Goal: Task Accomplishment & Management: Complete application form

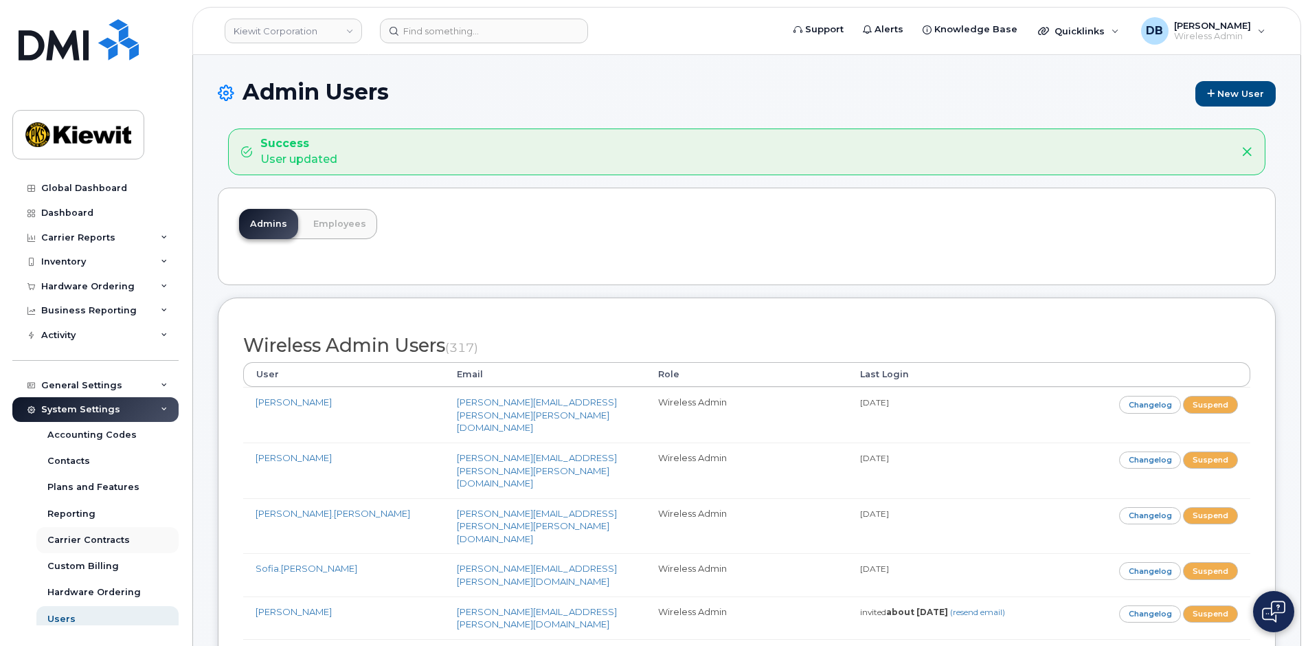
scroll to position [57, 0]
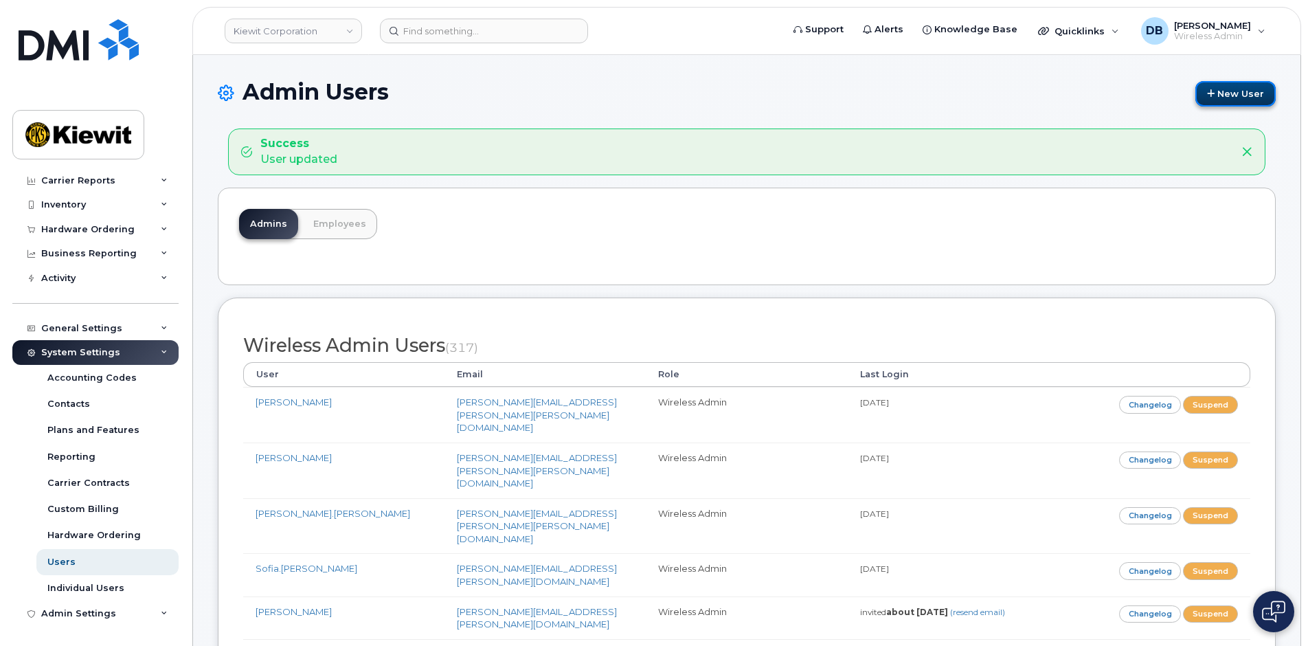
click at [1226, 89] on link "New User" at bounding box center [1235, 93] width 80 height 25
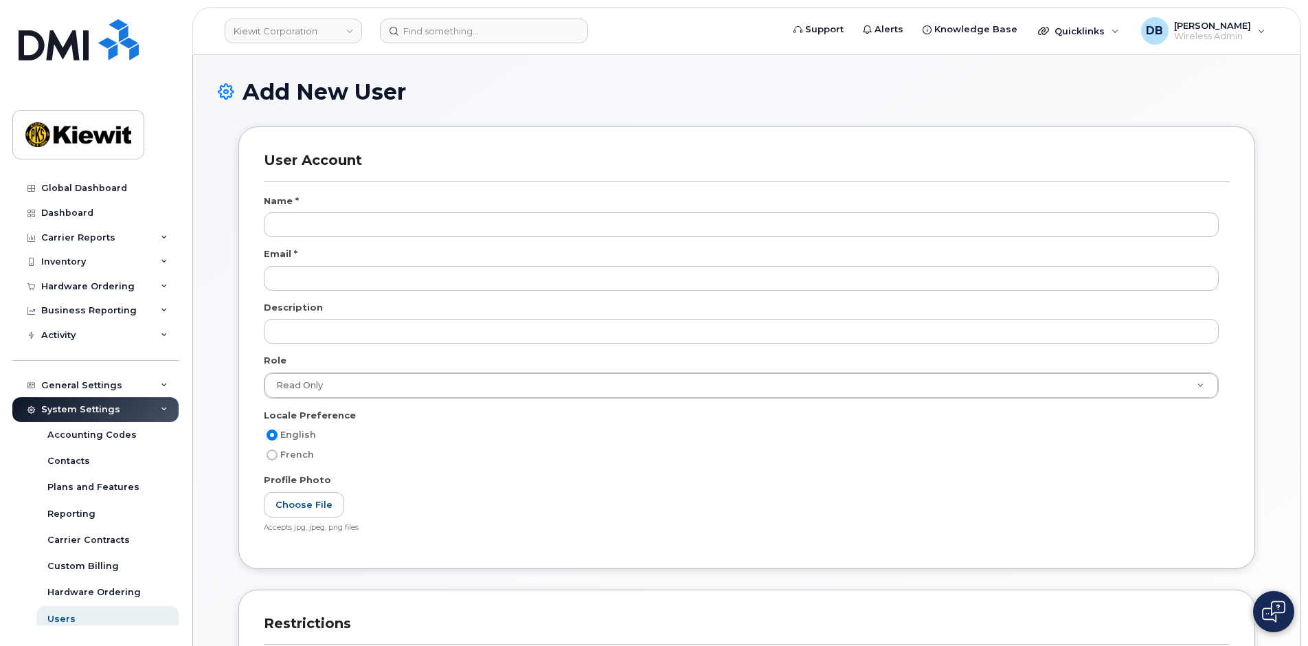
select select
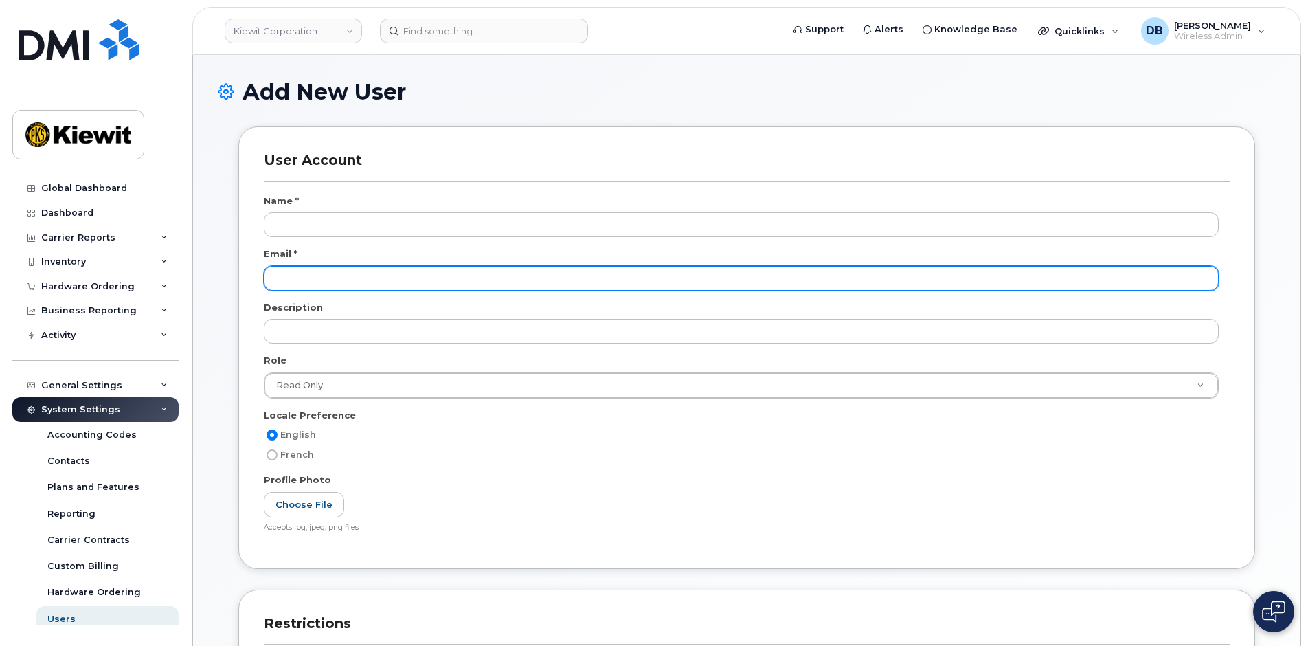
click at [297, 275] on input "email" at bounding box center [741, 278] width 955 height 25
paste input "[PERSON_NAME][EMAIL_ADDRESS][PERSON_NAME][PERSON_NAME][DOMAIN_NAME]"
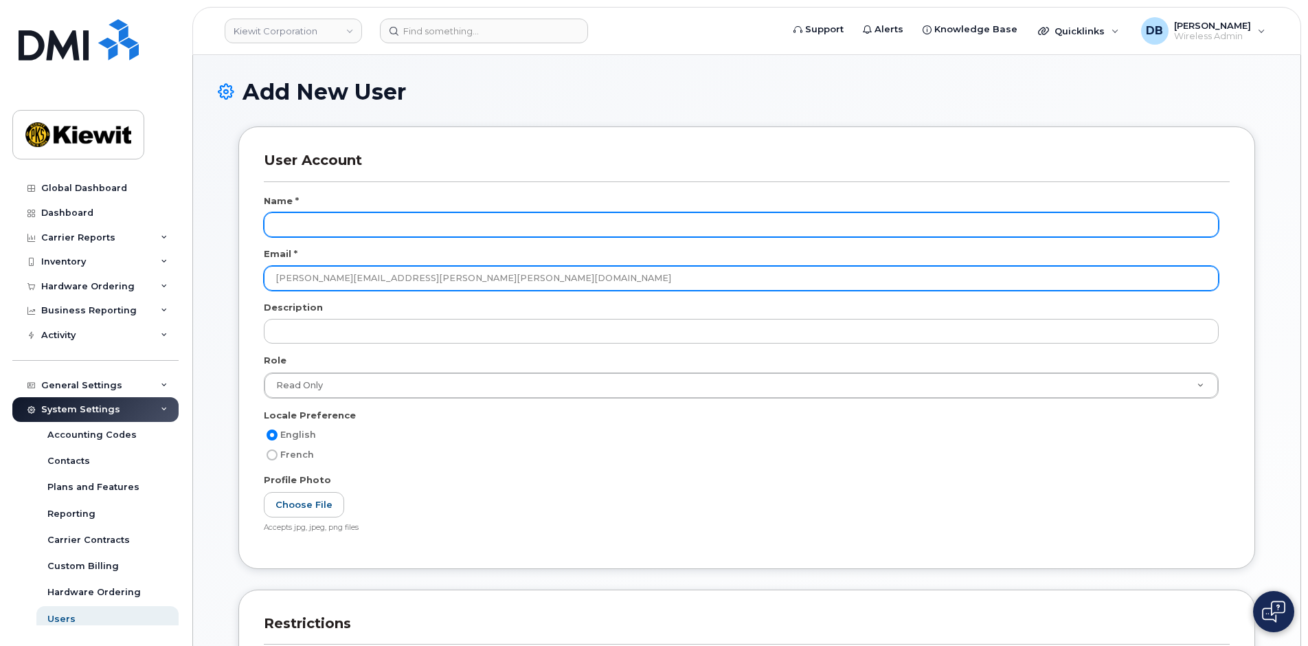
type input "[PERSON_NAME][EMAIL_ADDRESS][PERSON_NAME][PERSON_NAME][DOMAIN_NAME]"
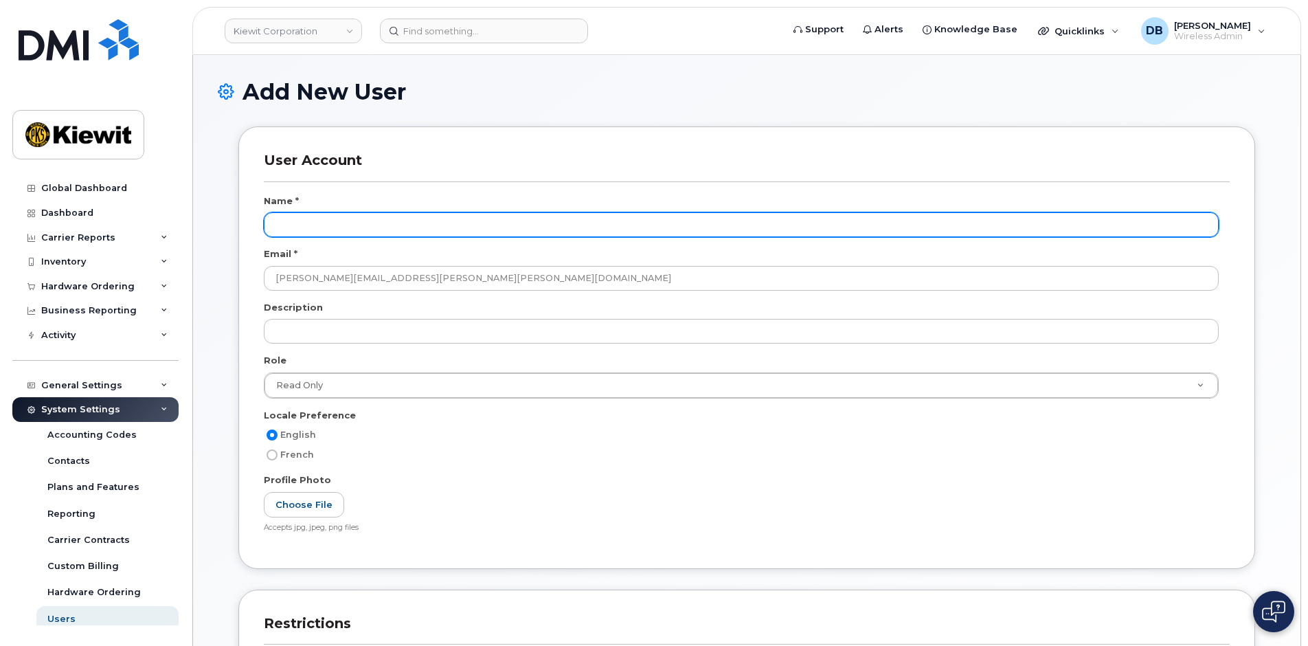
click at [309, 214] on input "text" at bounding box center [741, 224] width 955 height 25
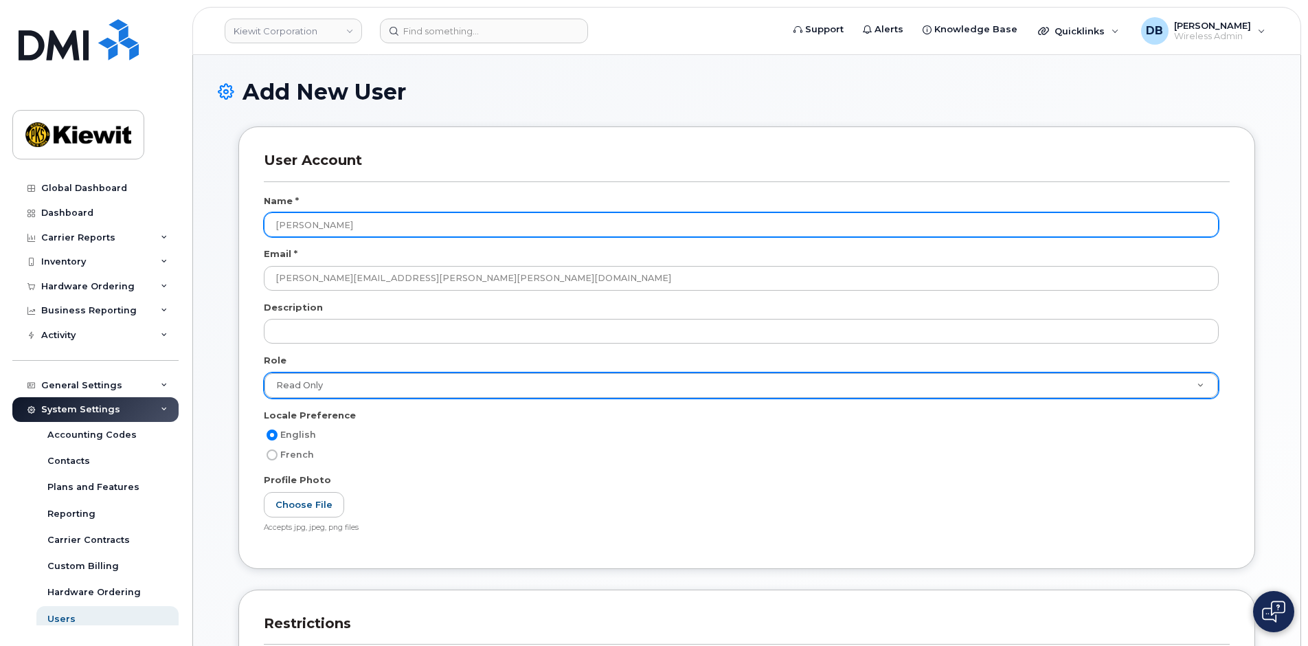
type input "[PERSON_NAME]"
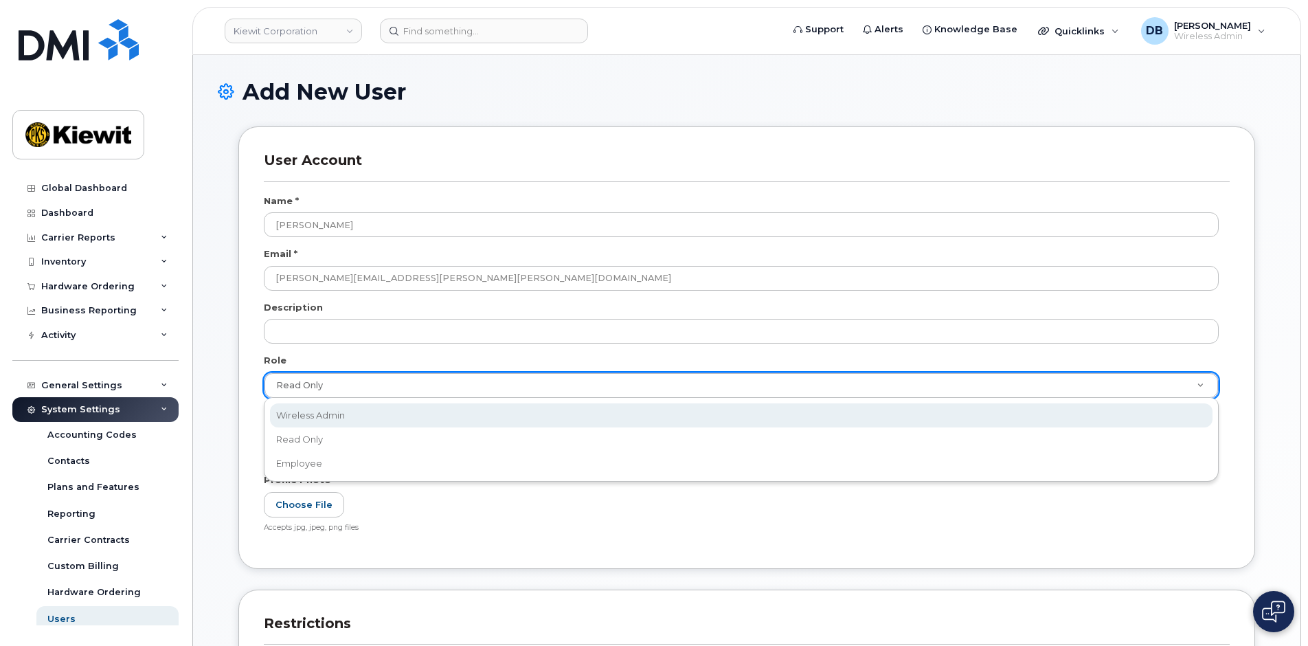
select select "wireless_admin"
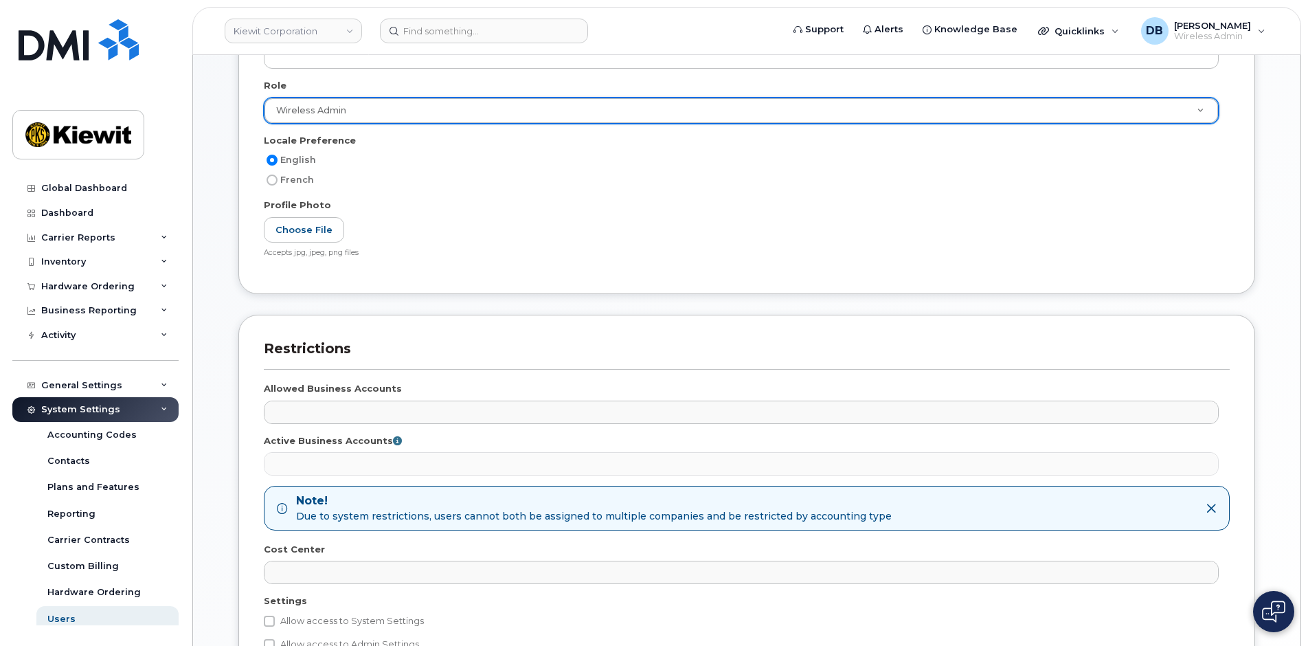
scroll to position [453, 0]
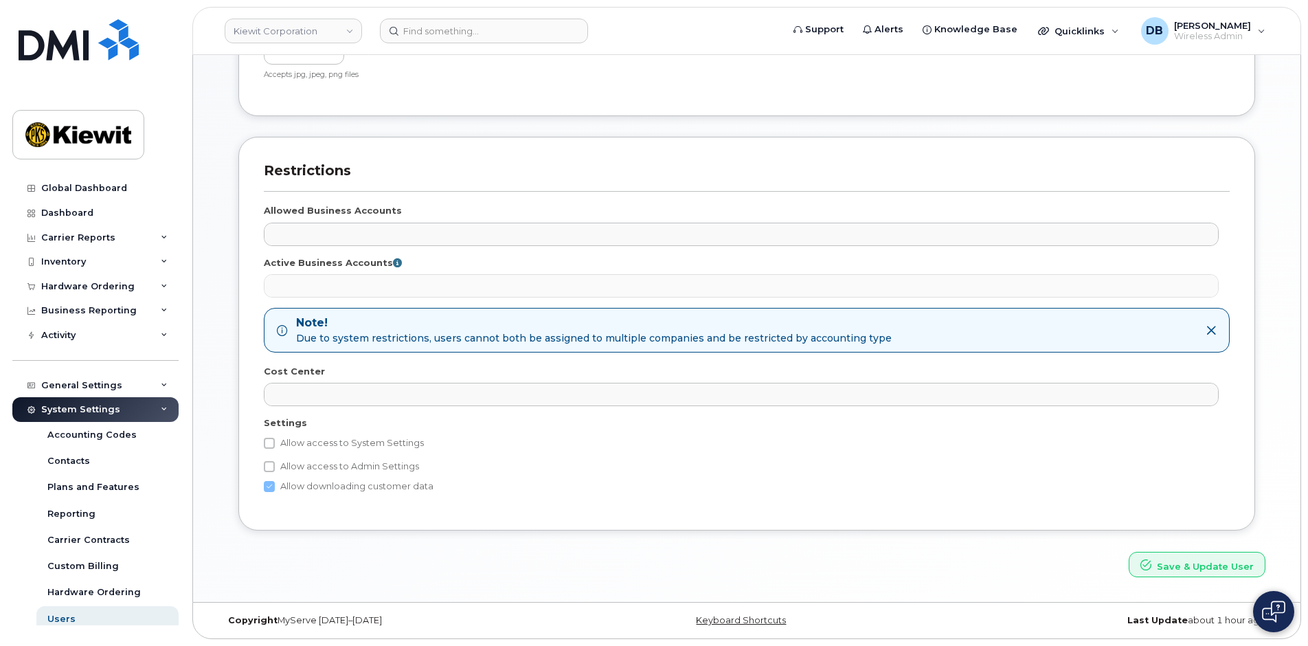
click at [275, 437] on label "Allow access to System Settings" at bounding box center [344, 443] width 160 height 16
click at [275, 438] on input "Allow access to System Settings" at bounding box center [269, 443] width 11 height 11
checkbox input "true"
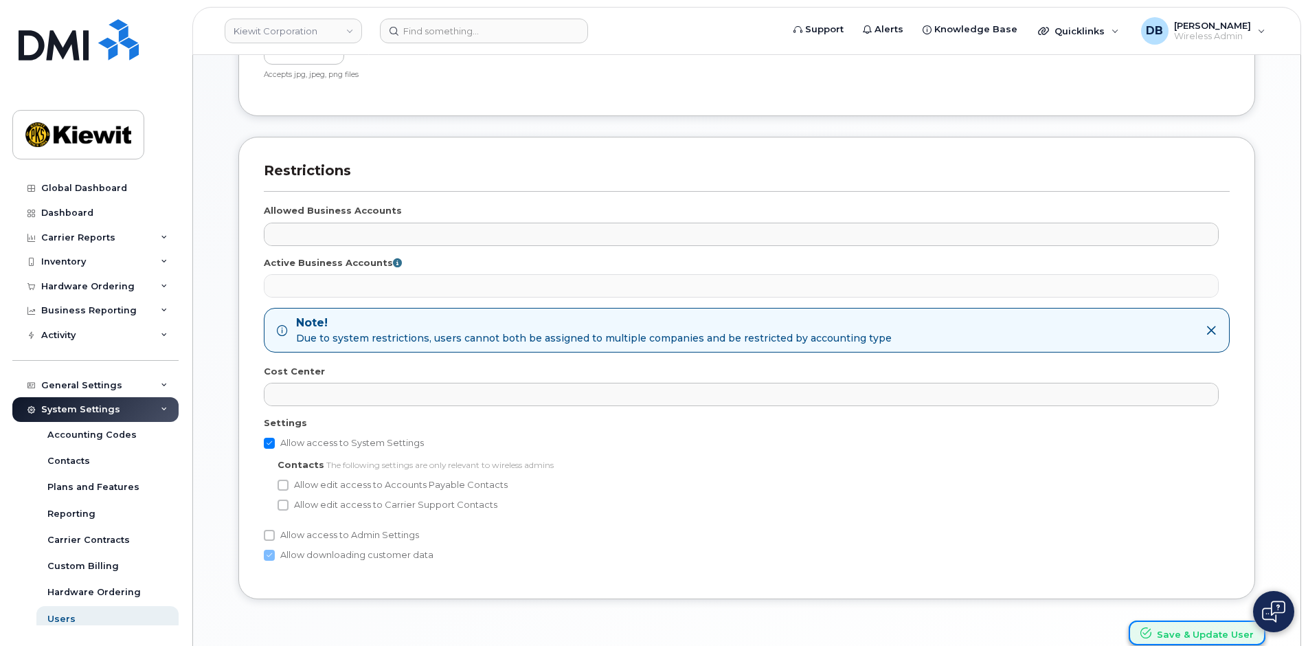
click at [1204, 631] on button "Save & Update User" at bounding box center [1197, 632] width 137 height 25
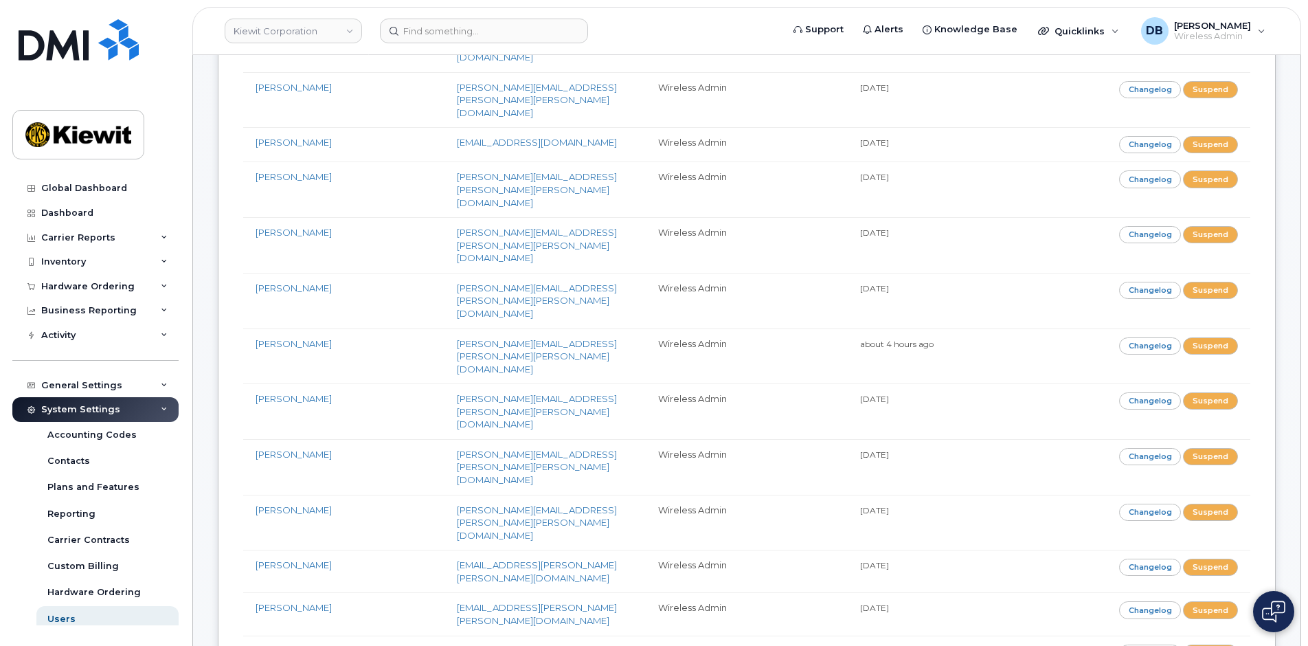
scroll to position [7772, 0]
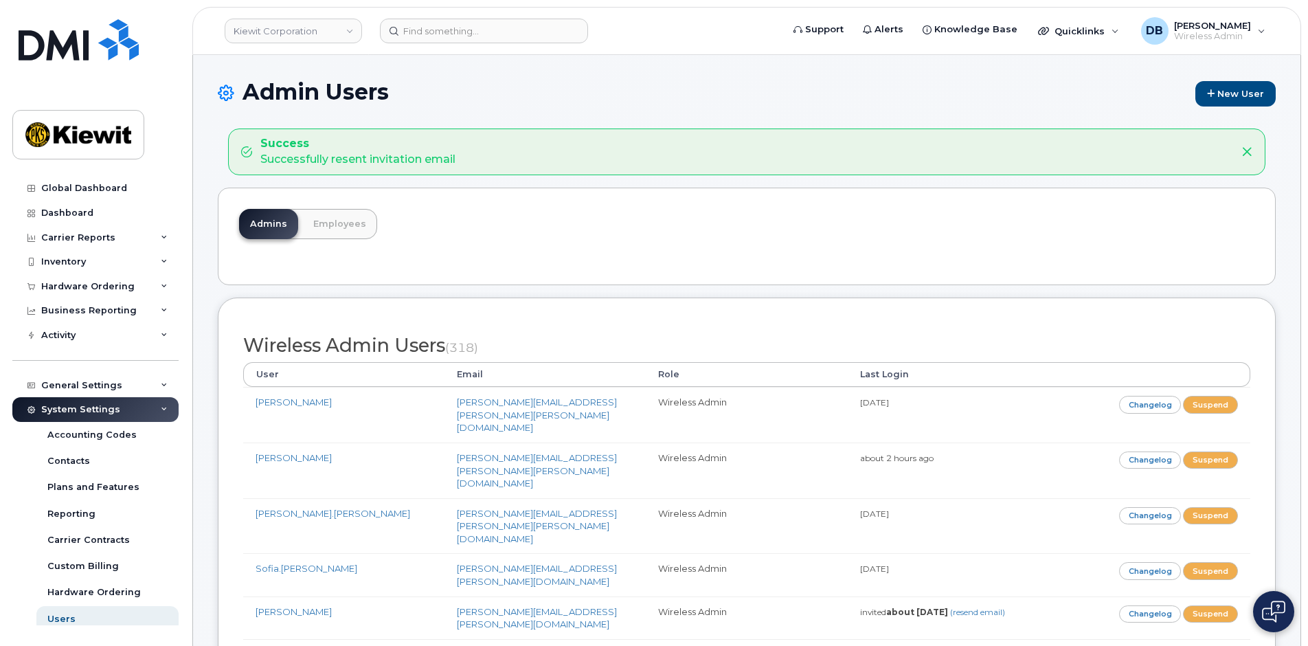
click at [939, 135] on div "Success Successfully resent invitation email" at bounding box center [746, 151] width 1037 height 47
click at [937, 98] on h1 "Admin Users New User" at bounding box center [747, 93] width 1058 height 27
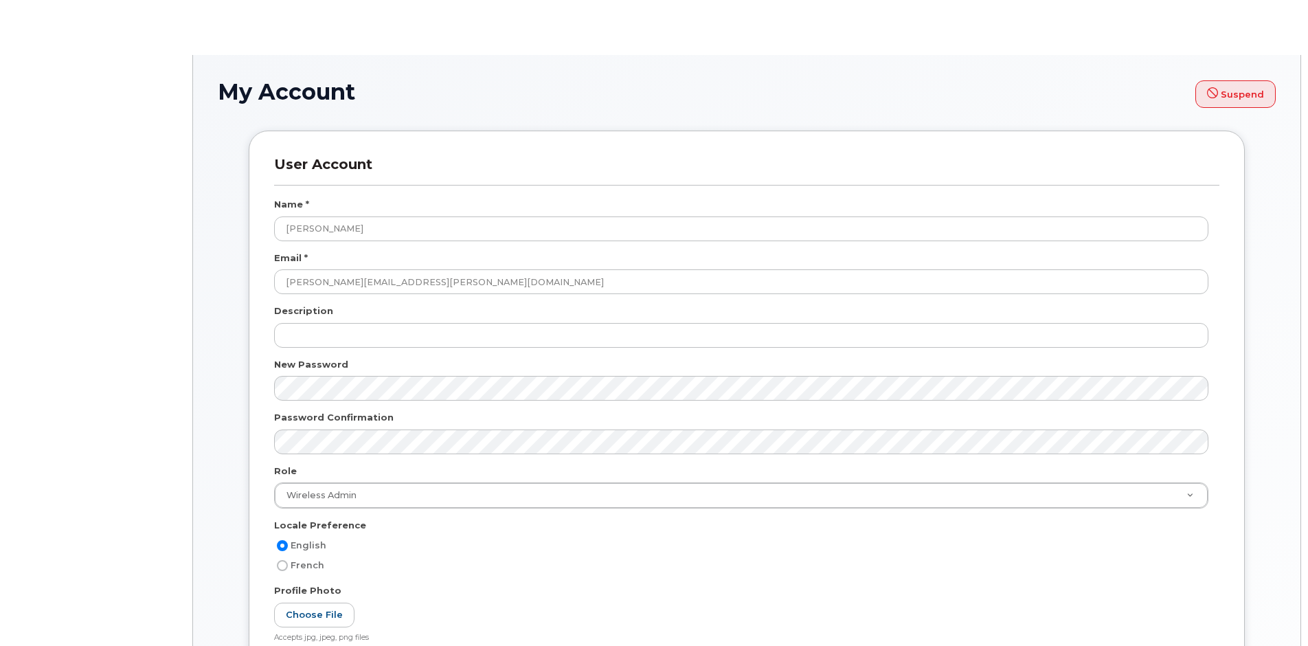
select select
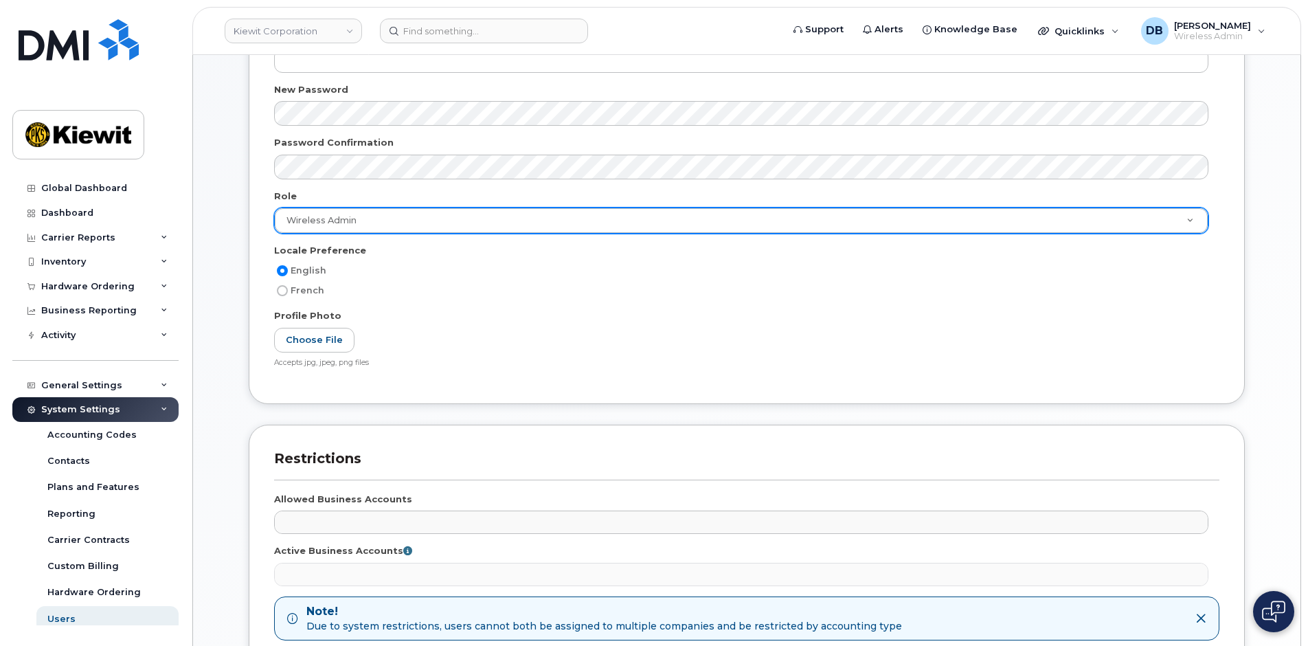
scroll to position [481, 0]
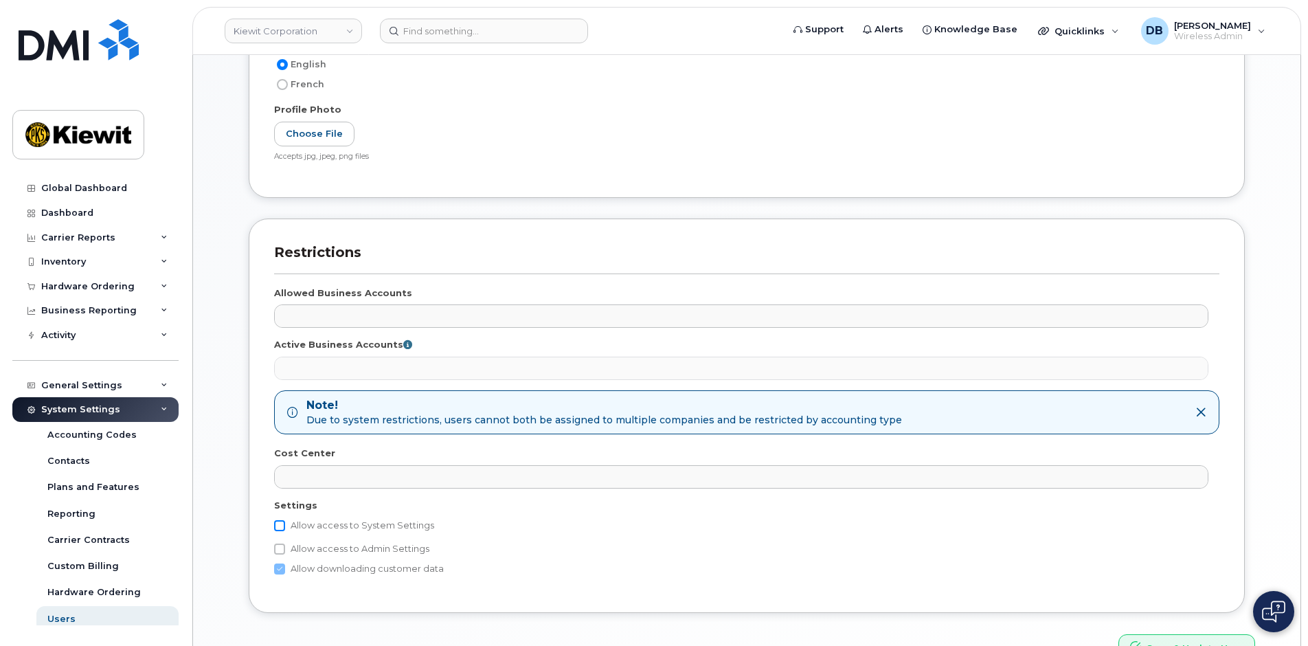
click at [281, 529] on input "Allow access to System Settings" at bounding box center [279, 525] width 11 height 11
checkbox input "true"
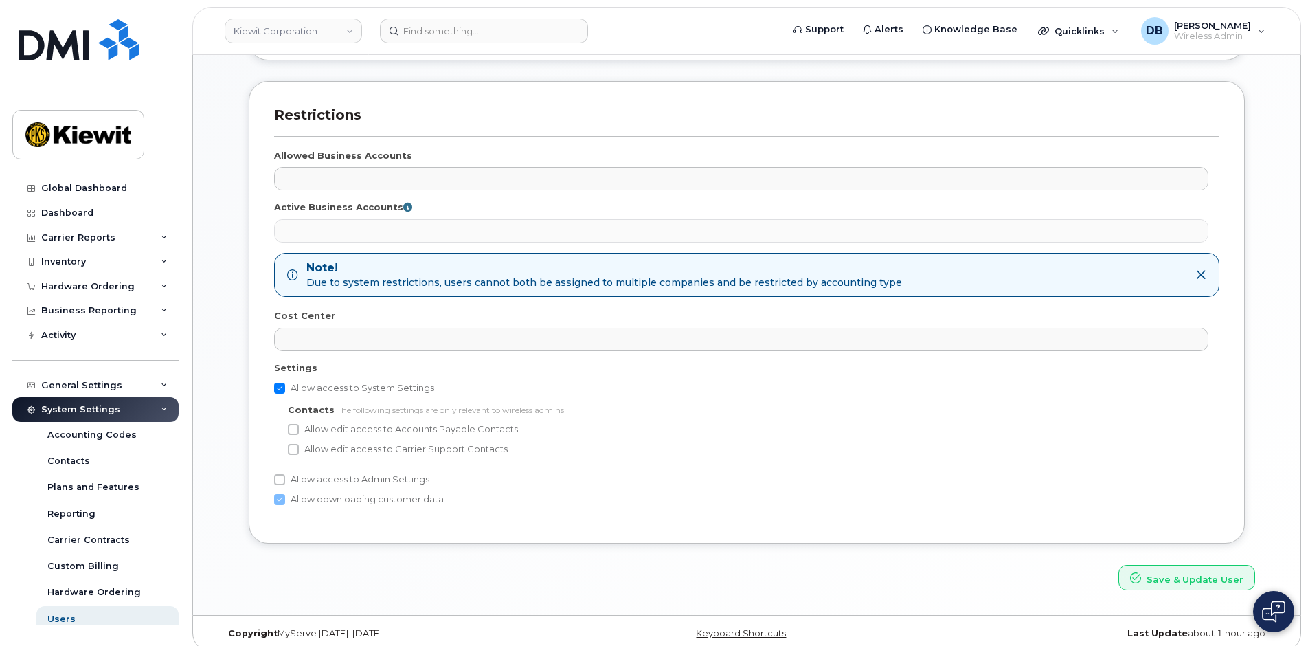
scroll to position [631, 0]
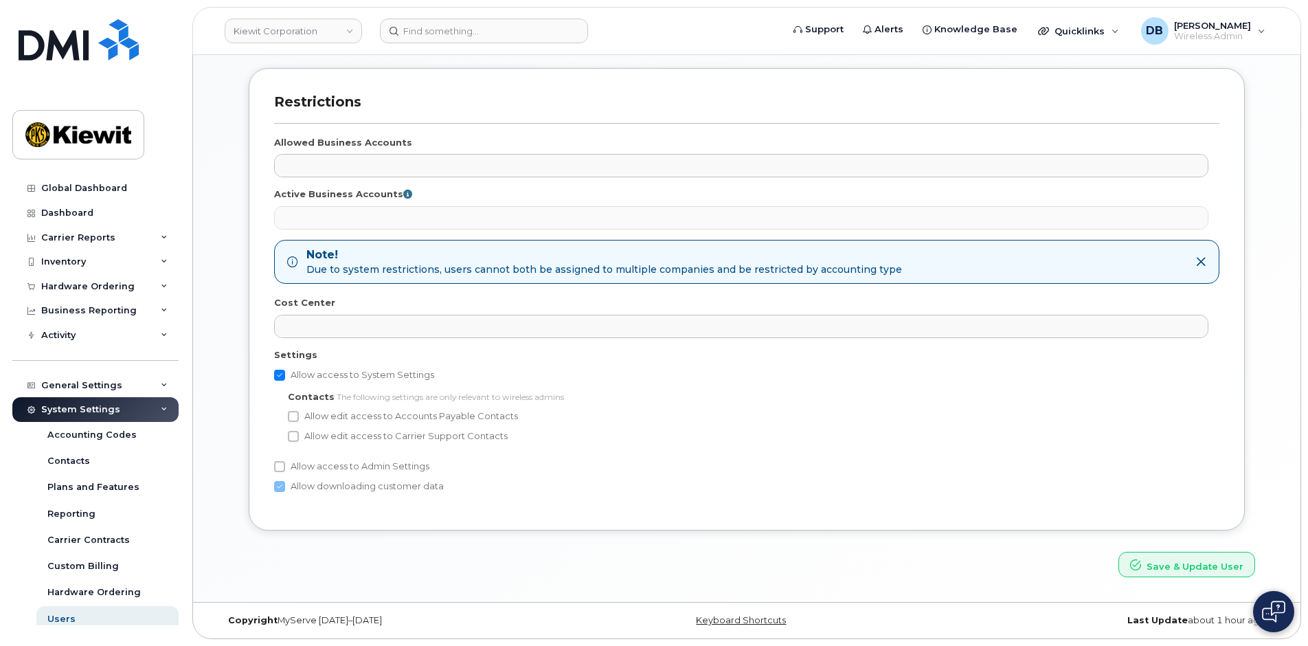
click at [1181, 544] on div "Restrictions Allowed Business Accounts No matches found 998975023 - AT&T Wirele…" at bounding box center [746, 309] width 1017 height 483
click at [1177, 562] on button "Save & Update User" at bounding box center [1186, 564] width 137 height 25
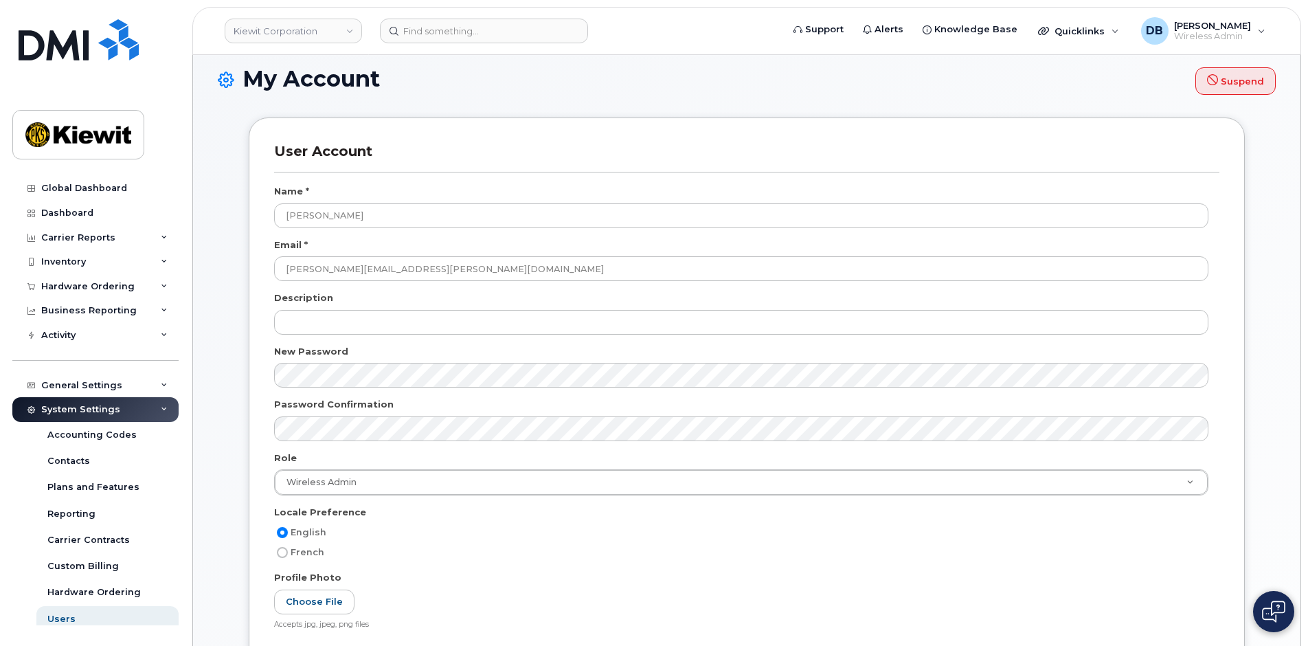
scroll to position [0, 0]
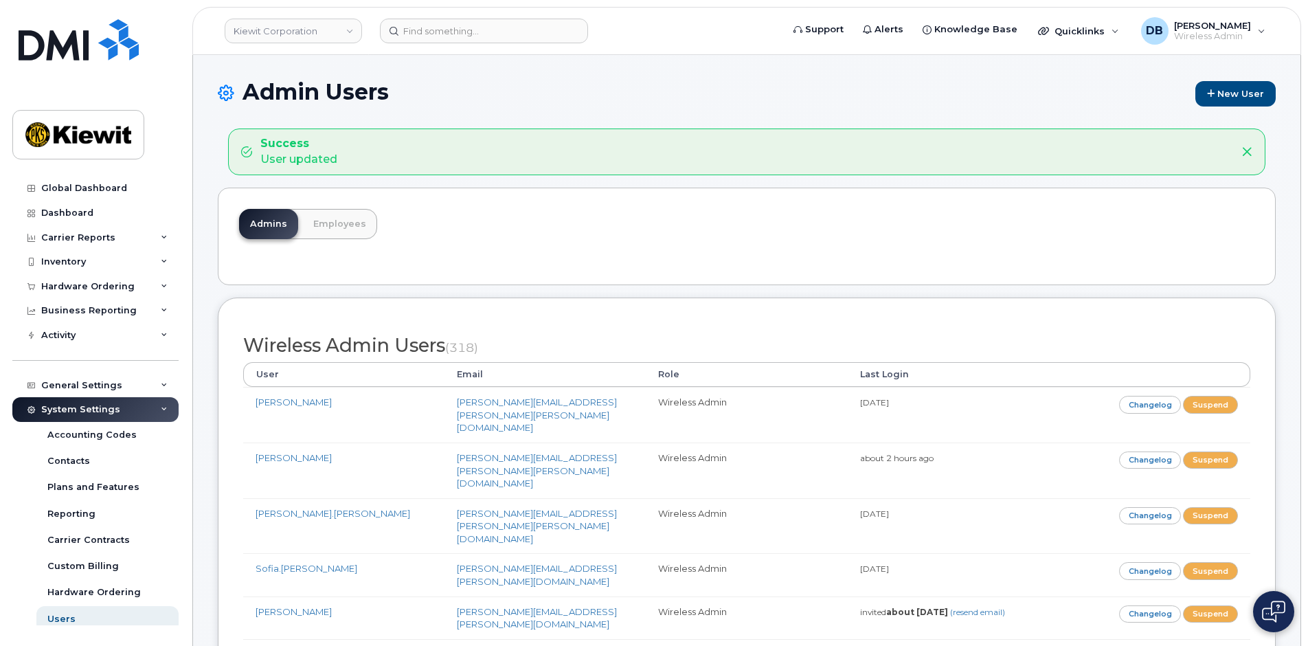
scroll to position [6213, 0]
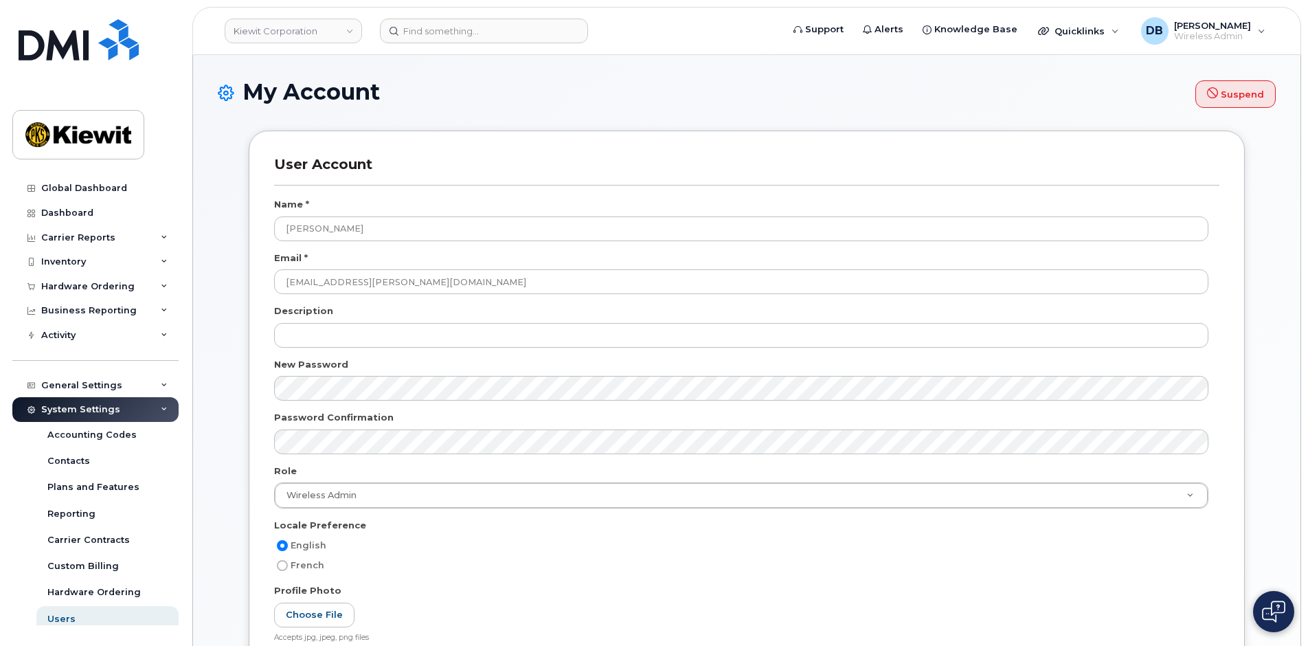
select select
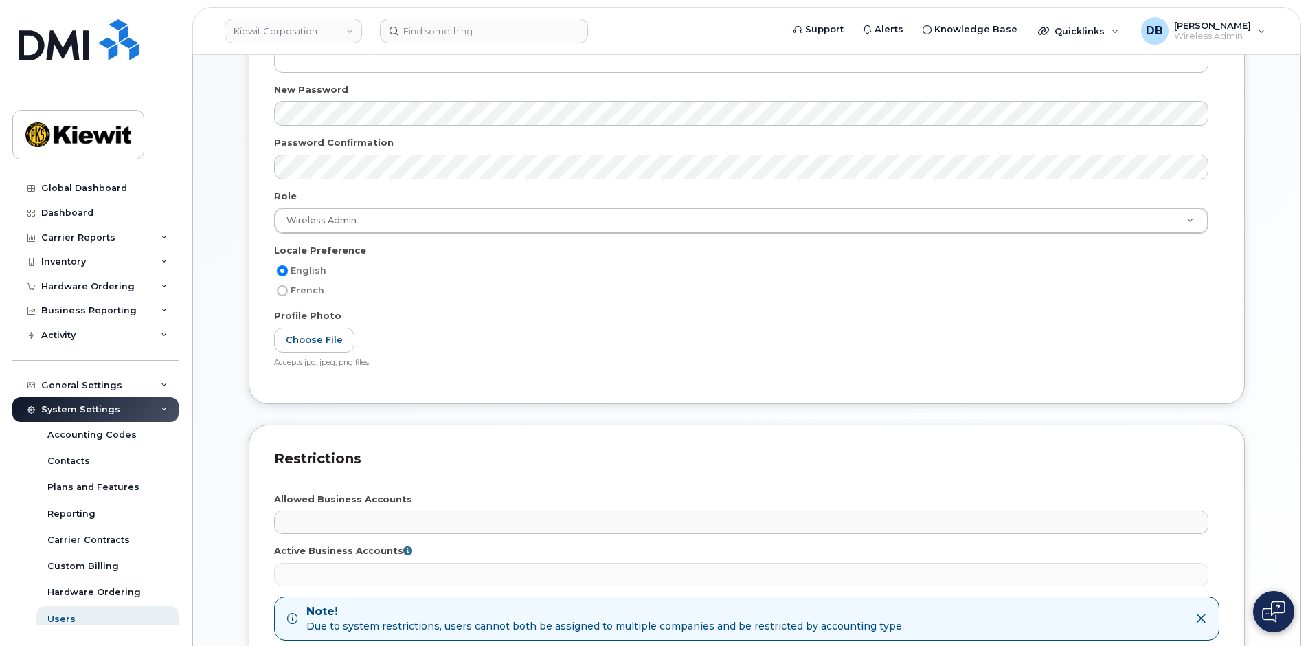
scroll to position [481, 0]
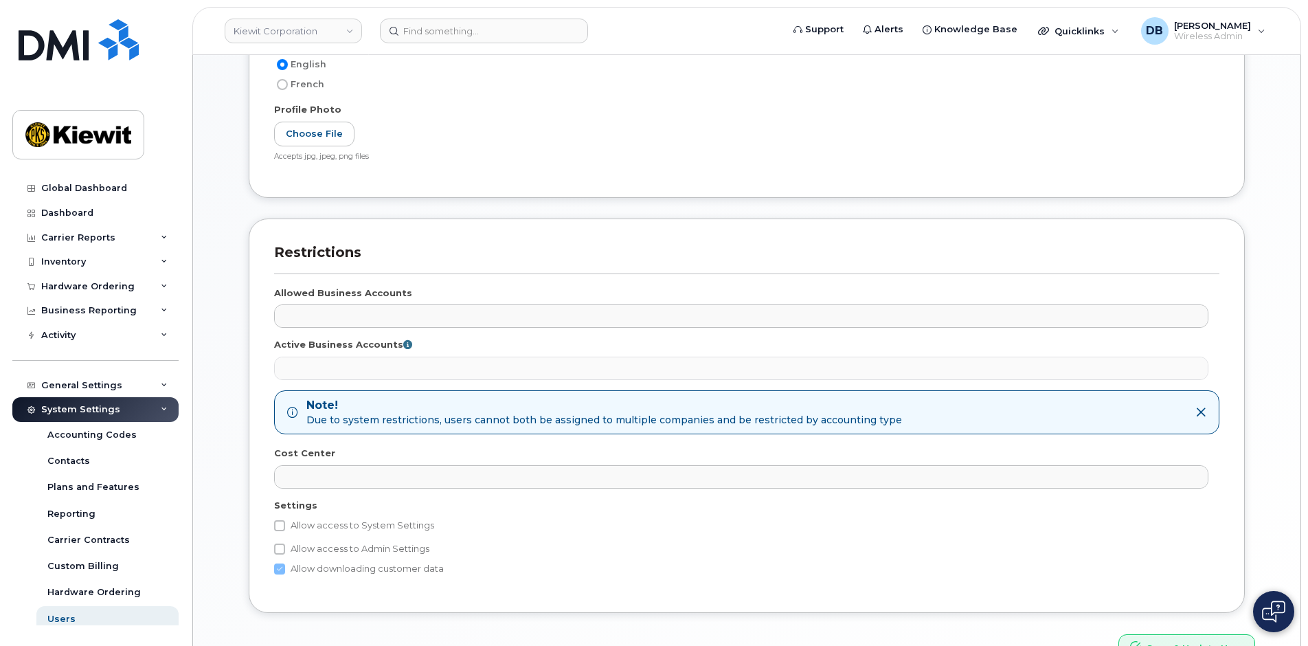
click at [283, 531] on label "Allow access to System Settings" at bounding box center [354, 525] width 160 height 16
click at [283, 531] on input "Allow access to System Settings" at bounding box center [279, 525] width 11 height 11
checkbox input "true"
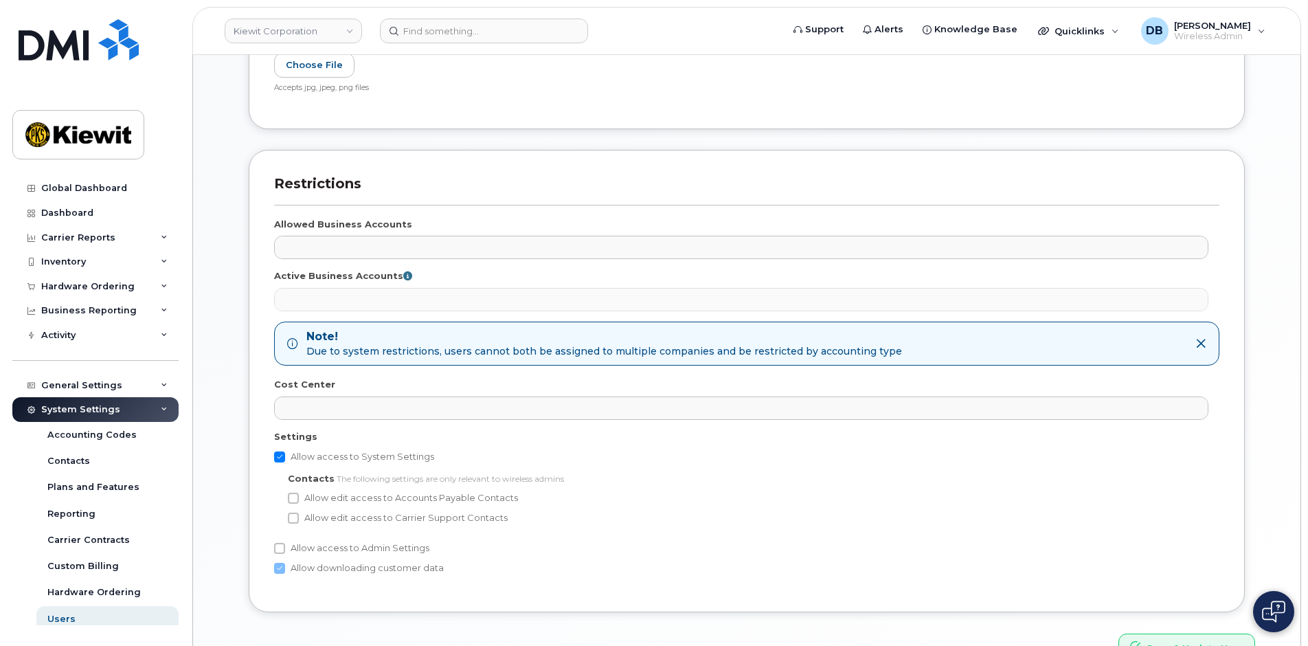
scroll to position [631, 0]
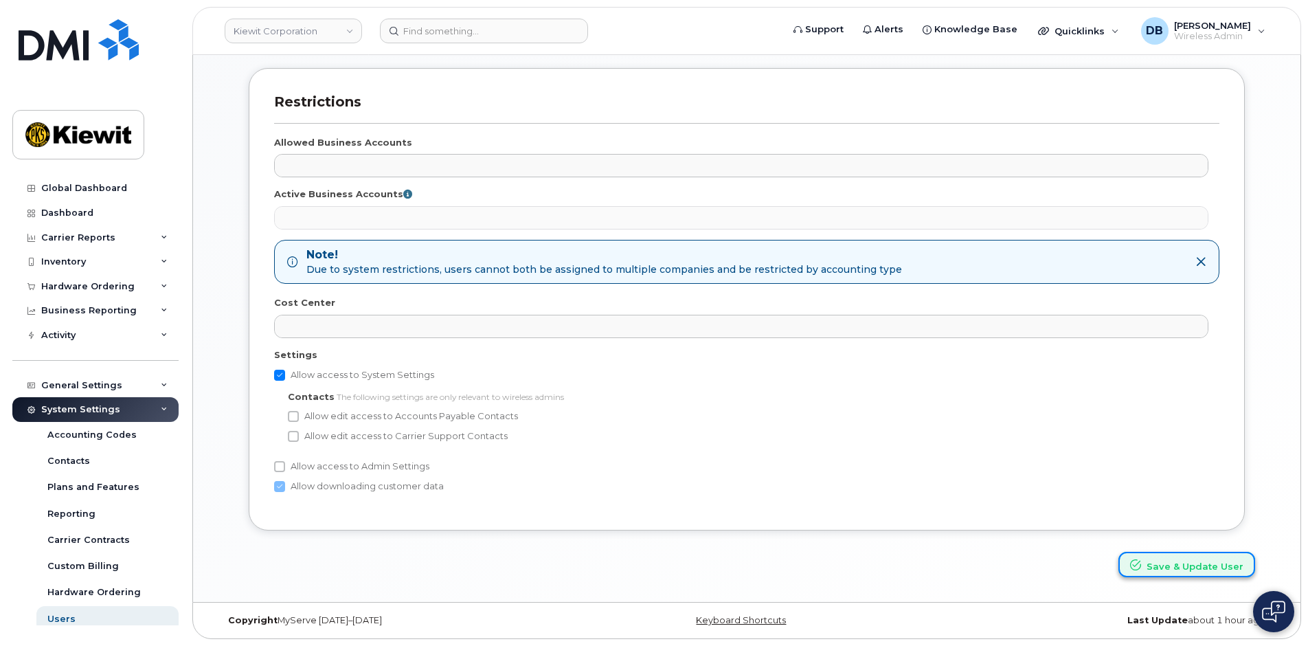
click at [1204, 563] on button "Save & Update User" at bounding box center [1186, 564] width 137 height 25
